Goal: Find specific page/section: Find specific page/section

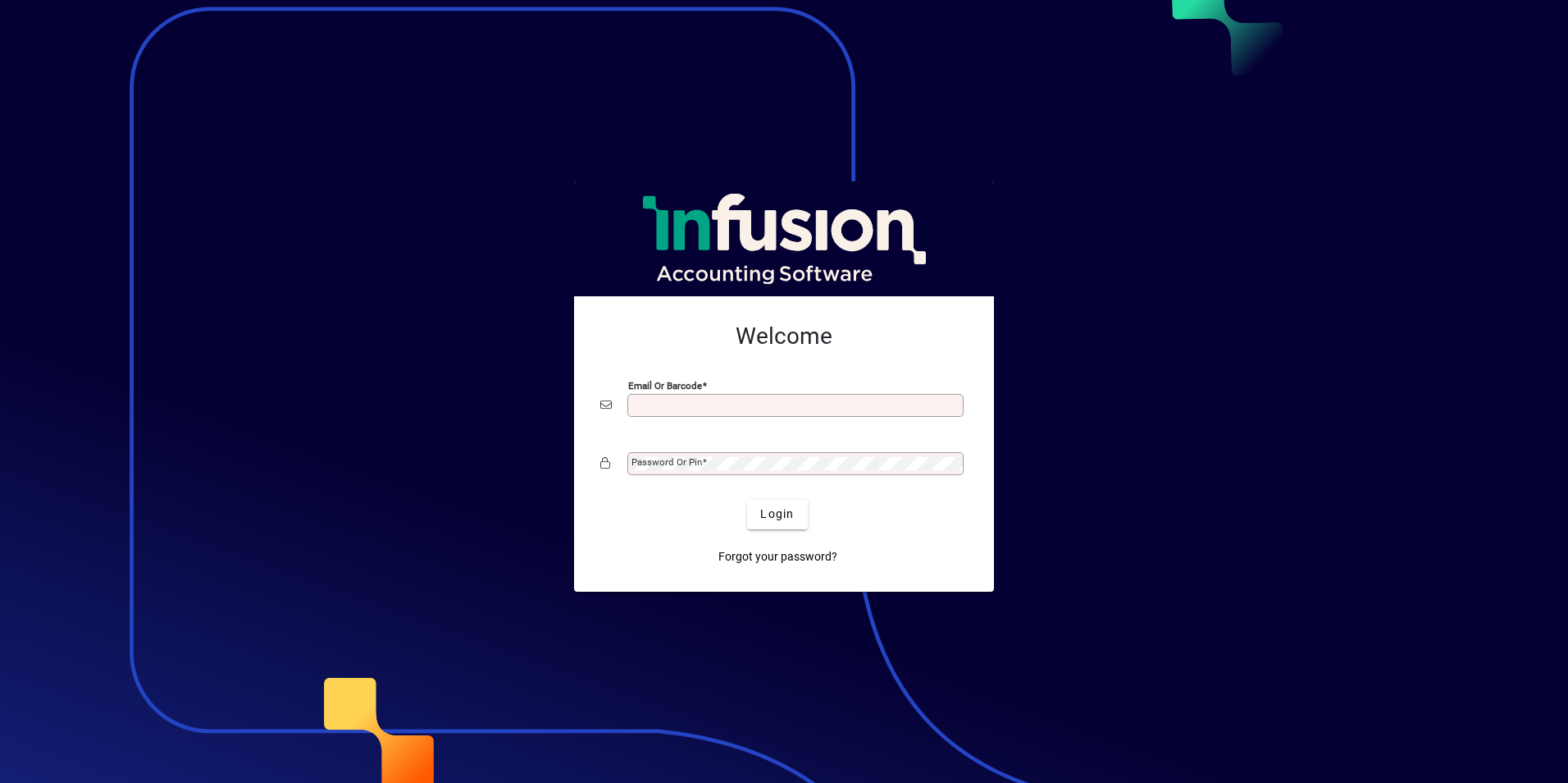
click at [762, 401] on input "Email or Barcode" at bounding box center [798, 405] width 331 height 13
type input "**********"
click at [777, 512] on span "Login" at bounding box center [777, 514] width 34 height 17
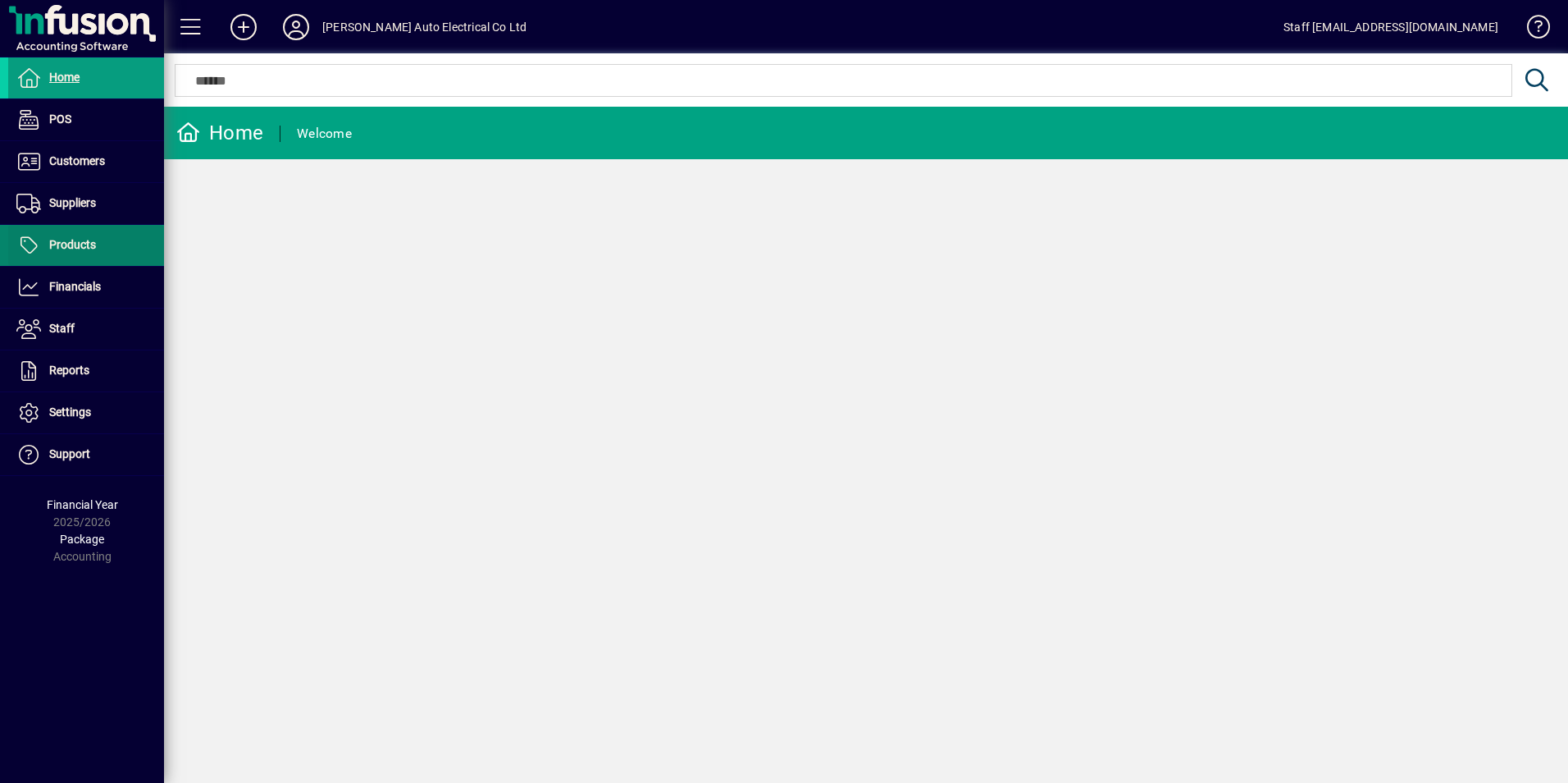
click at [94, 243] on span "Products" at bounding box center [72, 245] width 47 height 13
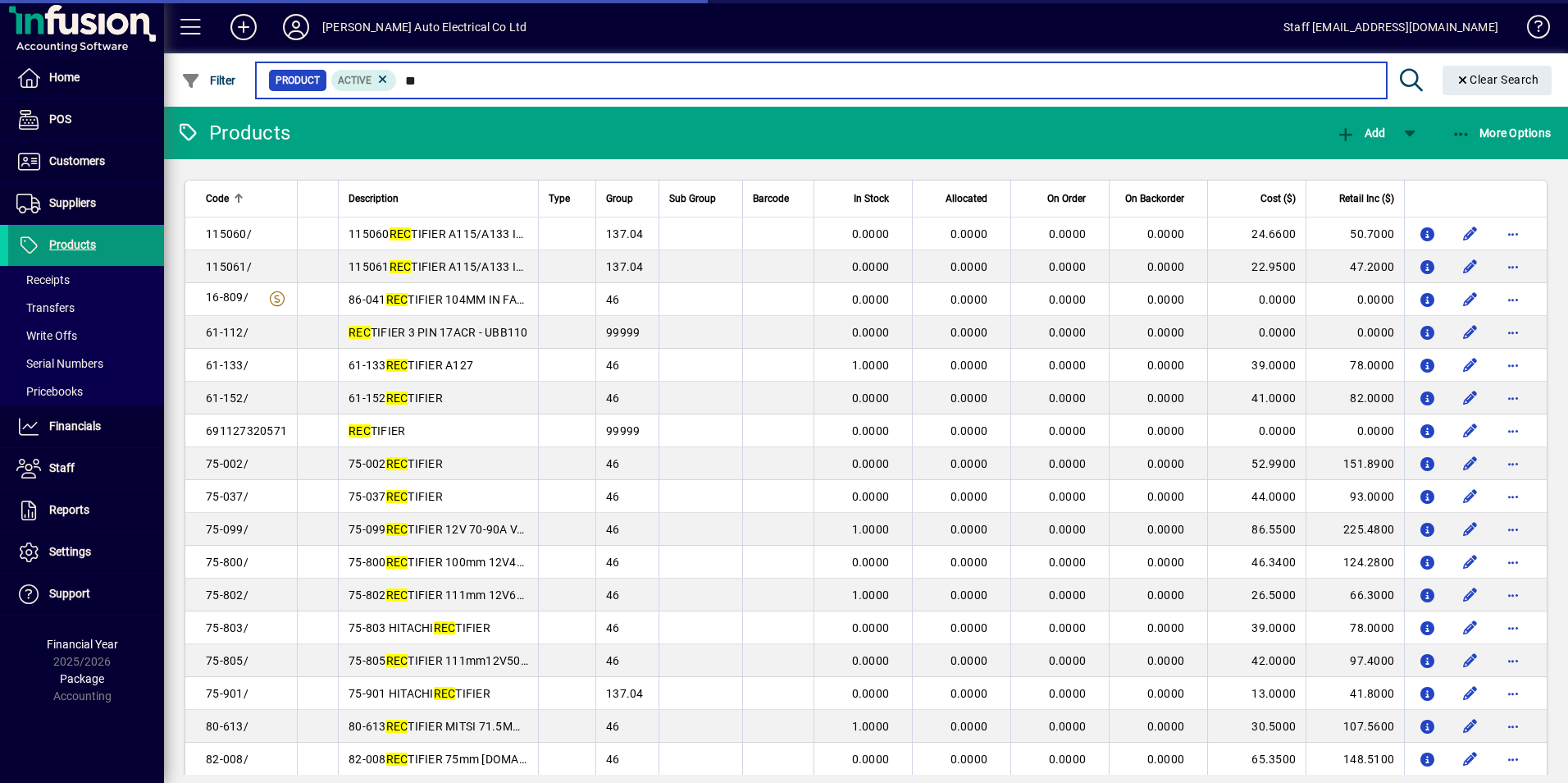
type input "*"
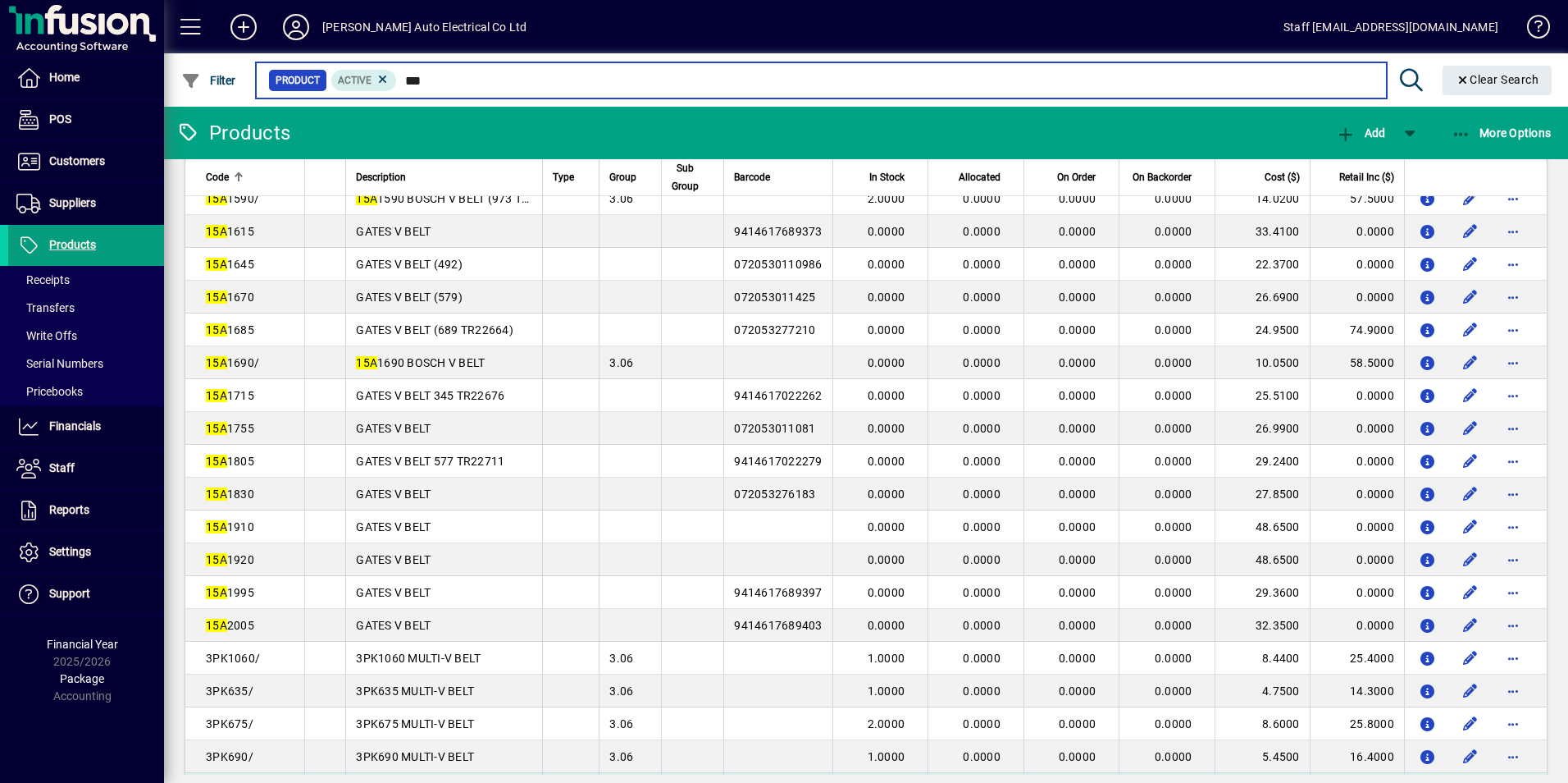
scroll to position [2136, 0]
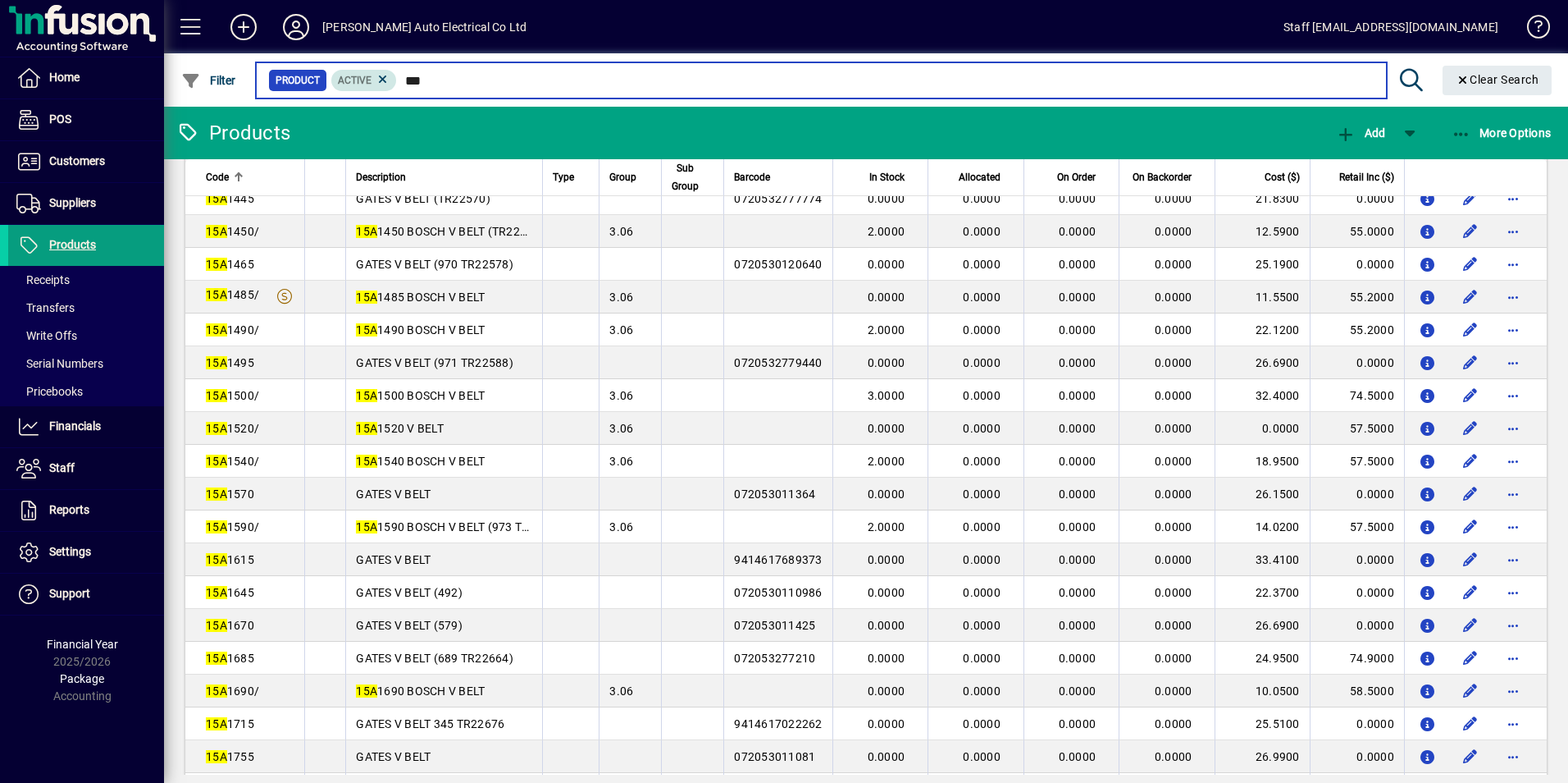
drag, startPoint x: 442, startPoint y: 79, endPoint x: 390, endPoint y: 85, distance: 52.3
click at [390, 85] on div "Product Active ***" at bounding box center [821, 80] width 1105 height 23
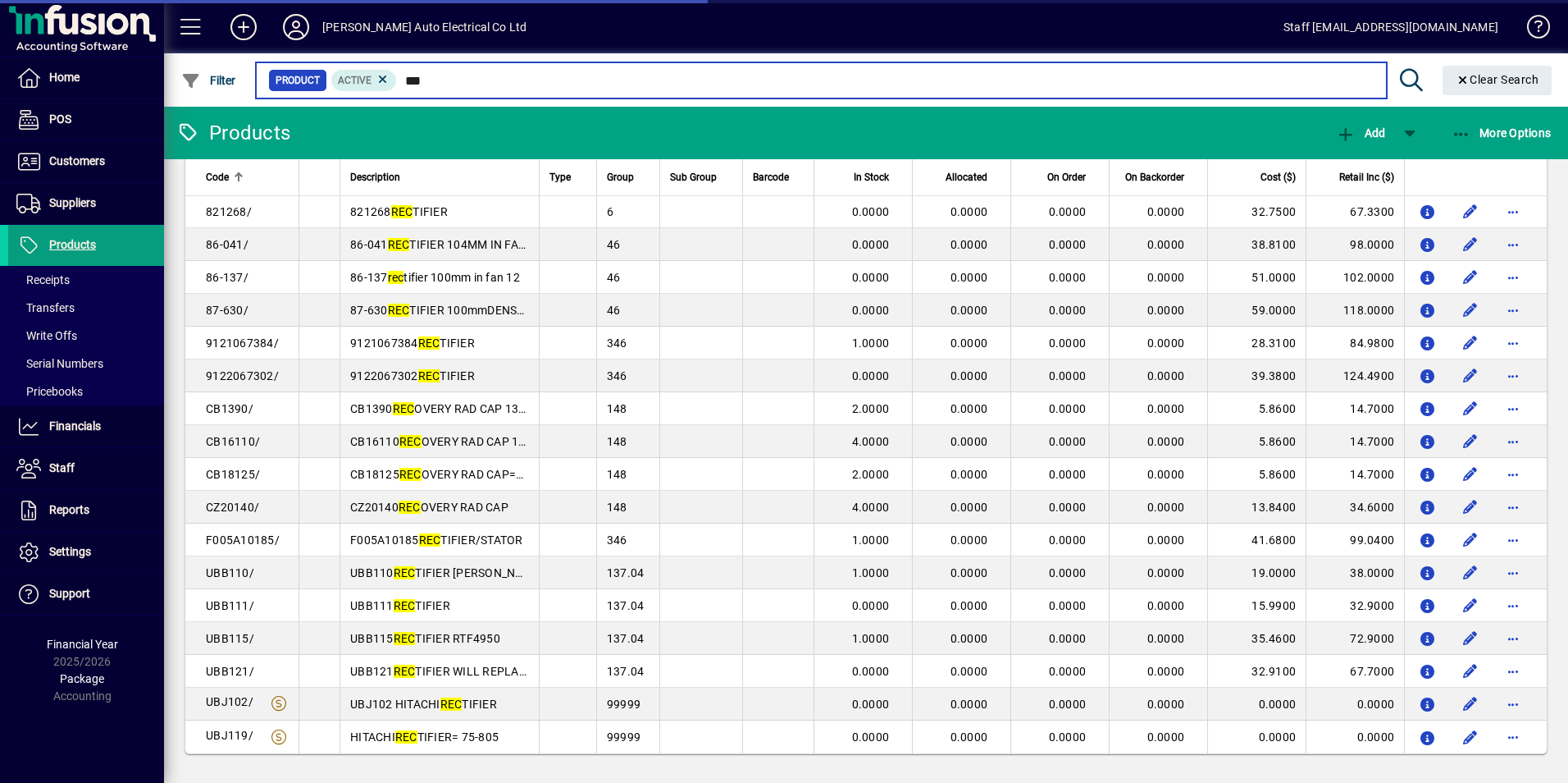
scroll to position [810, 0]
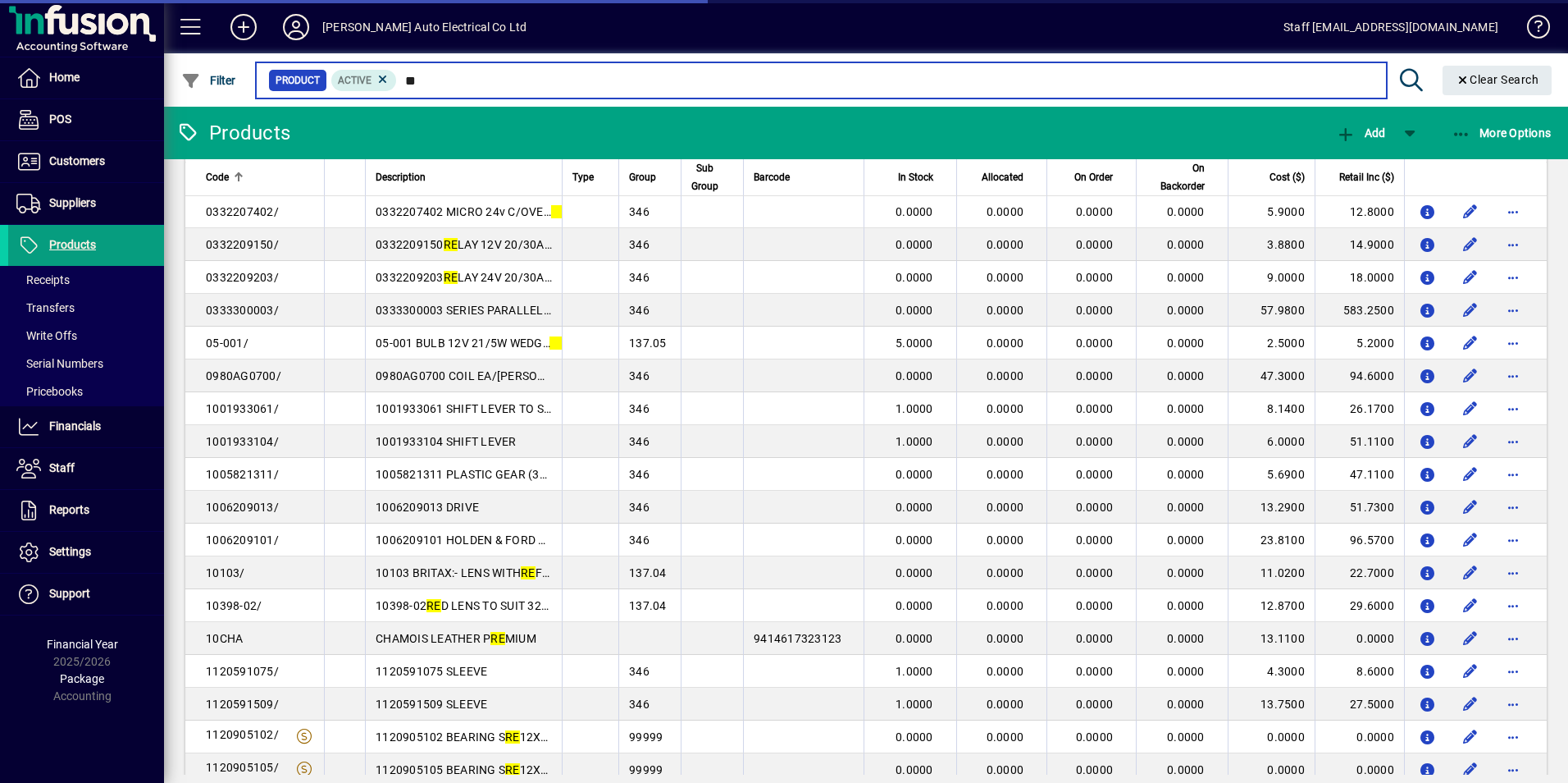
scroll to position [2136, 0]
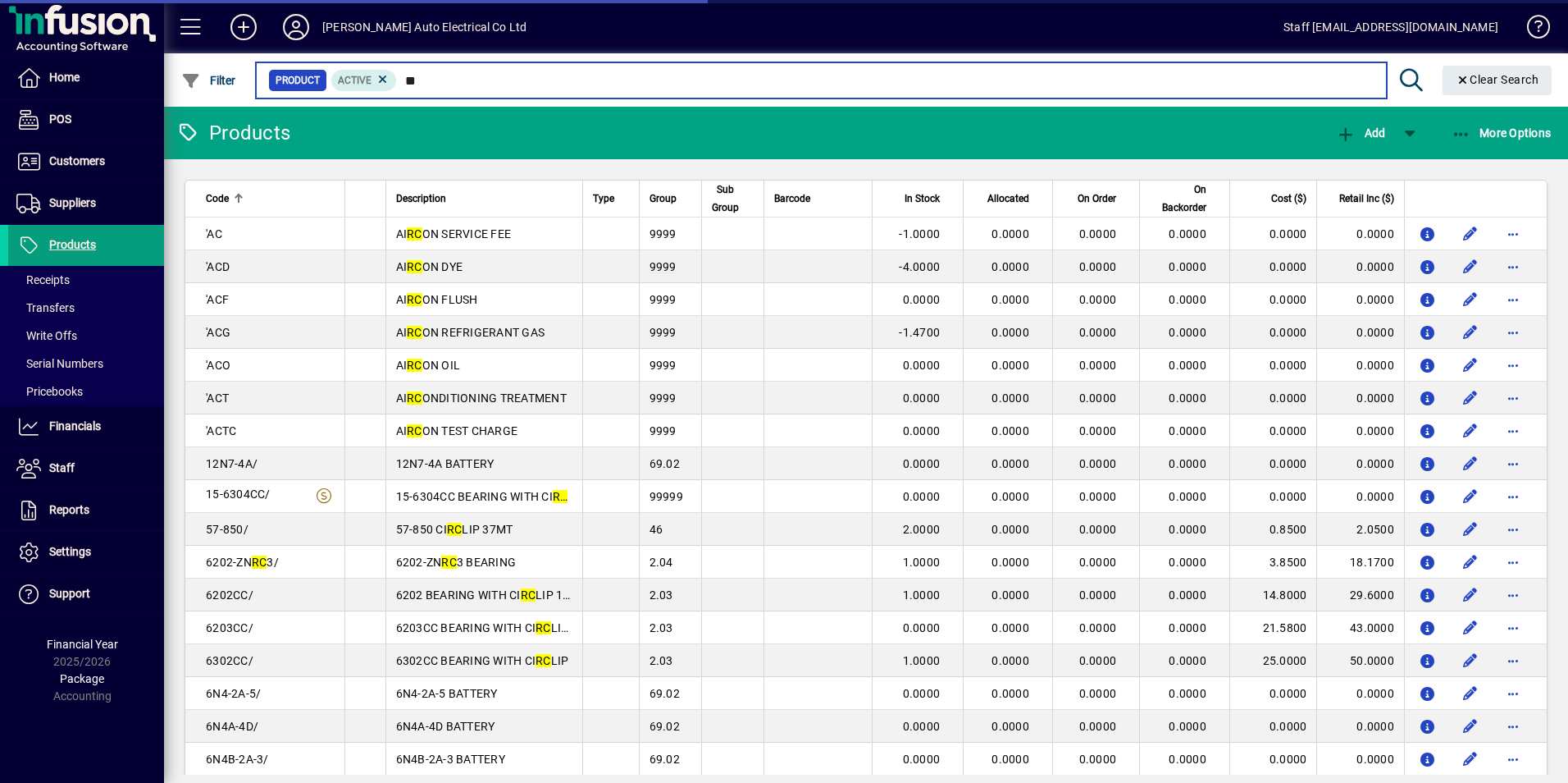
type input "*"
